Goal: Navigation & Orientation: Find specific page/section

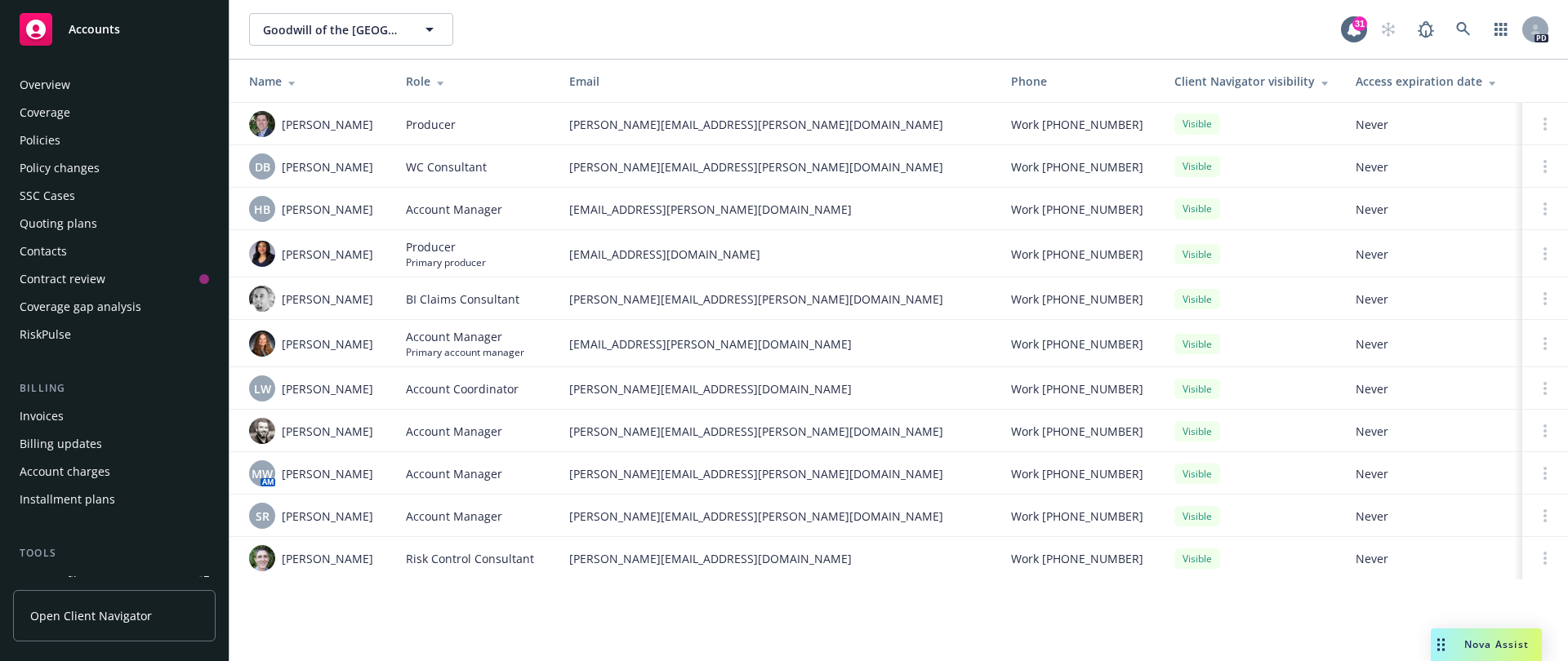
scroll to position [430, 0]
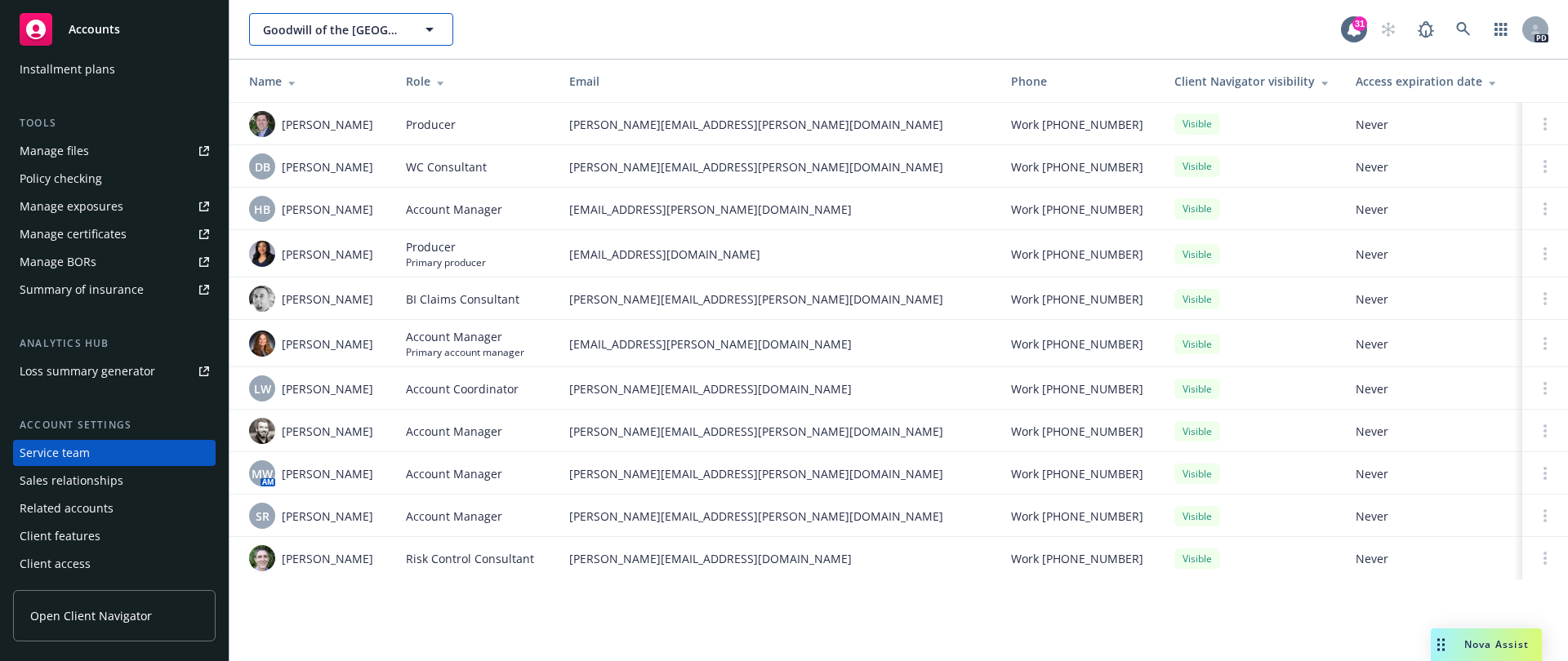
click at [340, 26] on span "Goodwill of the [GEOGRAPHIC_DATA]" at bounding box center [334, 30] width 141 height 17
type input "pr"
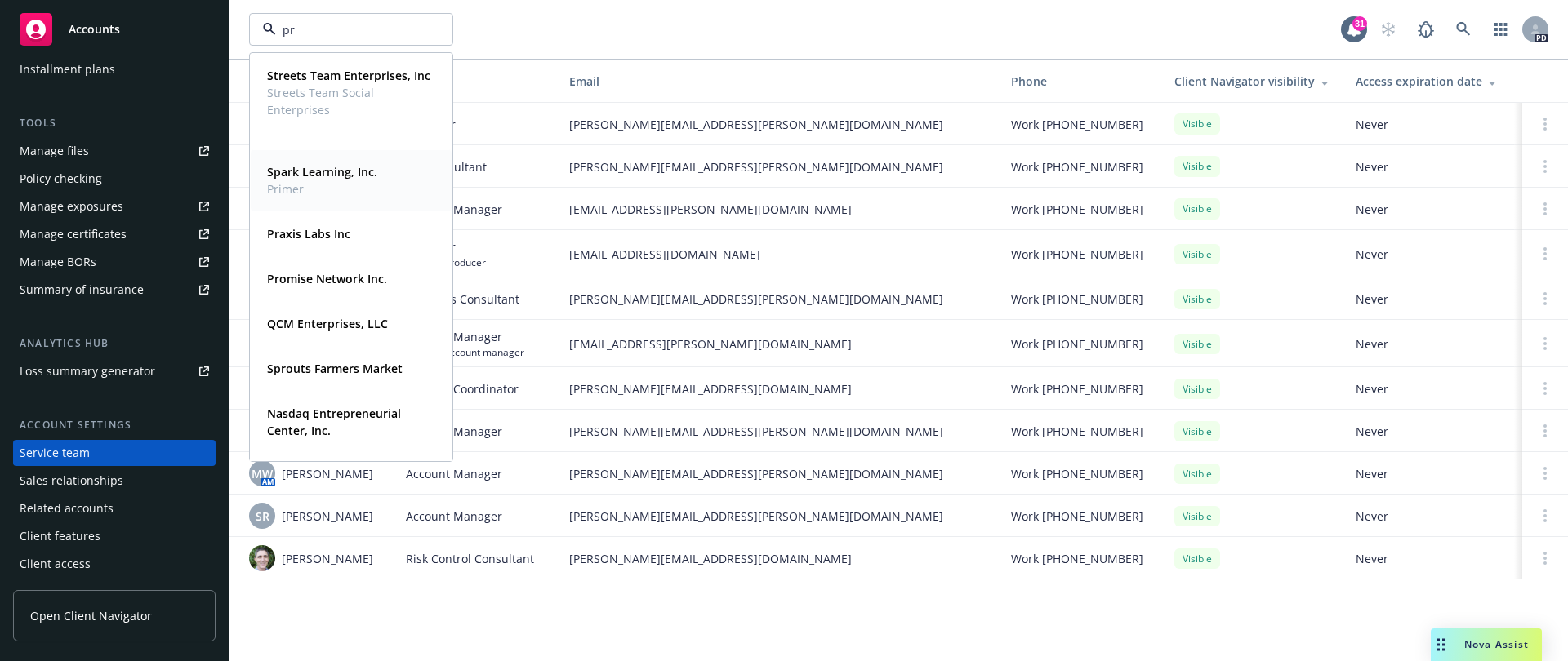
click at [340, 285] on strong "Promise Network Inc." at bounding box center [327, 279] width 120 height 16
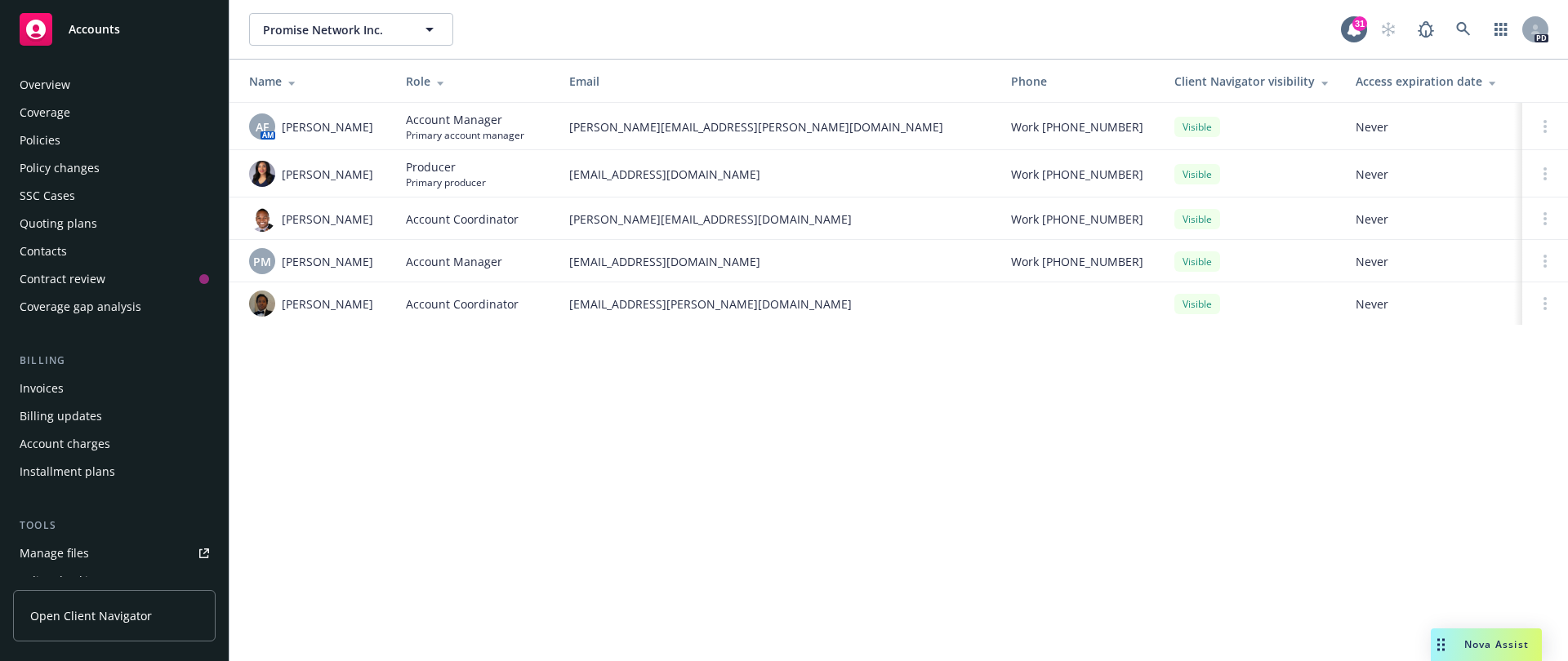
click at [58, 88] on div "Overview" at bounding box center [44, 85] width 51 height 26
